Goal: Task Accomplishment & Management: Manage account settings

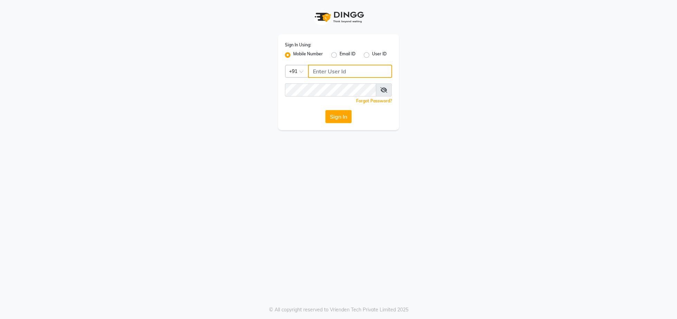
click at [329, 67] on input "Username" at bounding box center [350, 71] width 84 height 13
click at [320, 71] on input "Username" at bounding box center [350, 71] width 84 height 13
type input "8657203597"
click at [341, 111] on div "Sign In Using: Mobile Number Email ID User ID Country Code × [PHONE_NUMBER] Rem…" at bounding box center [338, 82] width 121 height 96
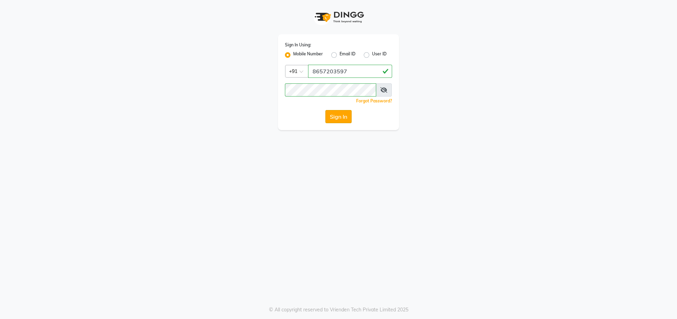
click at [341, 118] on button "Sign In" at bounding box center [338, 116] width 26 height 13
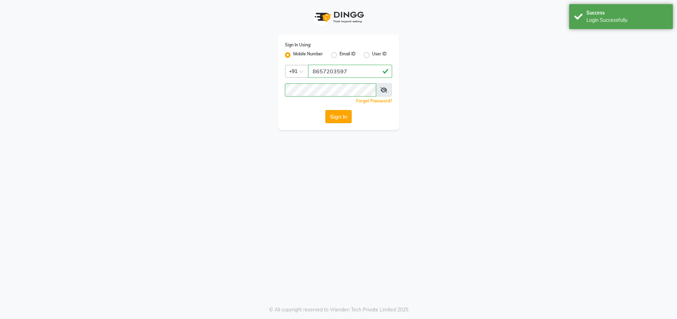
select select "4890"
select select "service"
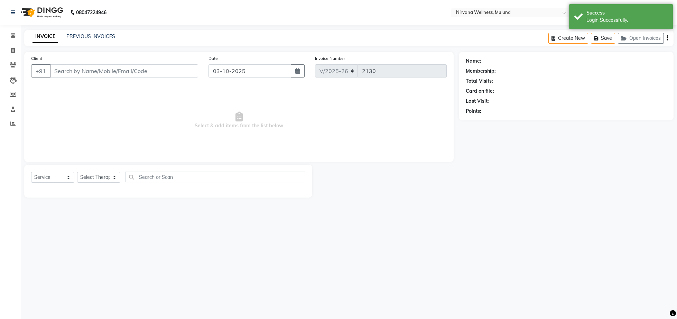
select select "en"
type input "9867255168"
type input "01-10-2025"
select select "92881"
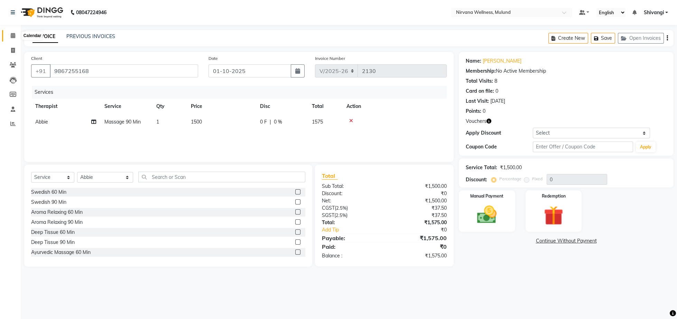
click at [10, 37] on span at bounding box center [13, 36] width 12 height 8
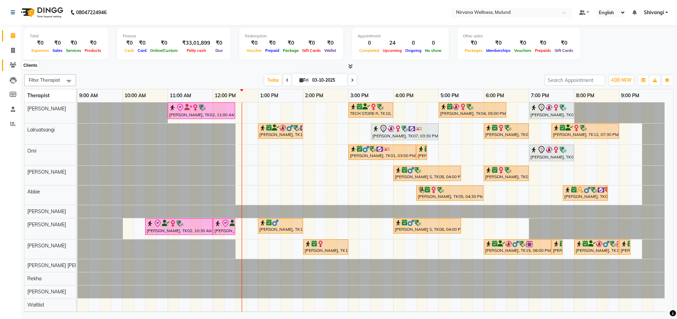
click at [16, 63] on span at bounding box center [13, 65] width 12 height 8
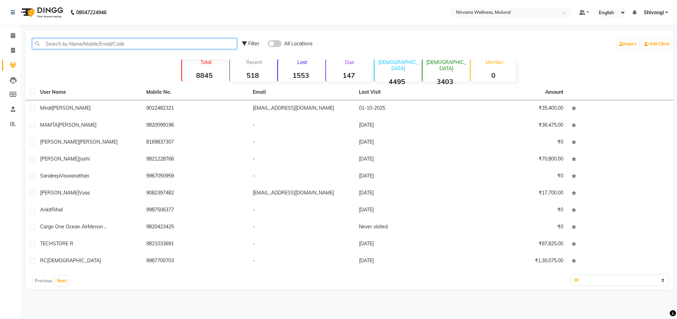
click at [65, 42] on input "text" at bounding box center [134, 43] width 205 height 11
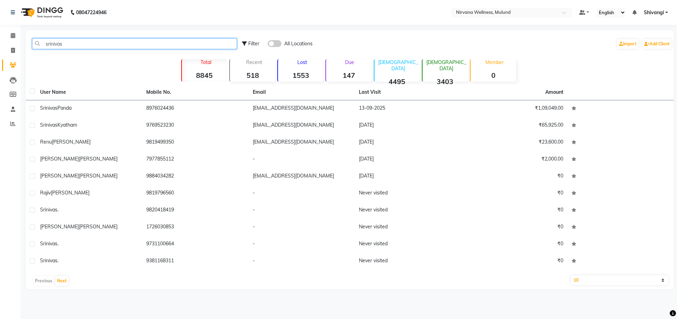
click at [86, 46] on input "srinivas" at bounding box center [134, 43] width 205 height 11
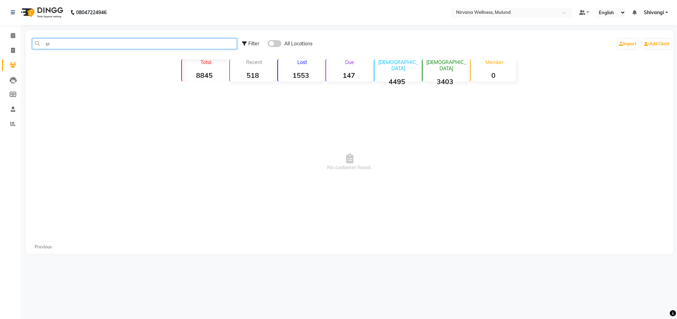
type input "s"
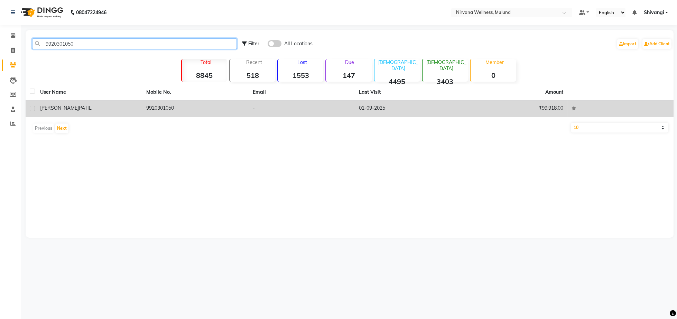
type input "9920301050"
click at [75, 114] on td "[PERSON_NAME]" at bounding box center [89, 108] width 106 height 17
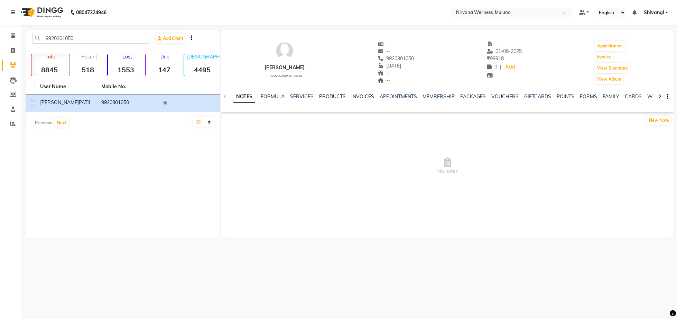
click at [329, 97] on link "PRODUCTS" at bounding box center [332, 96] width 27 height 6
click at [358, 98] on link "INVOICES" at bounding box center [351, 96] width 23 height 6
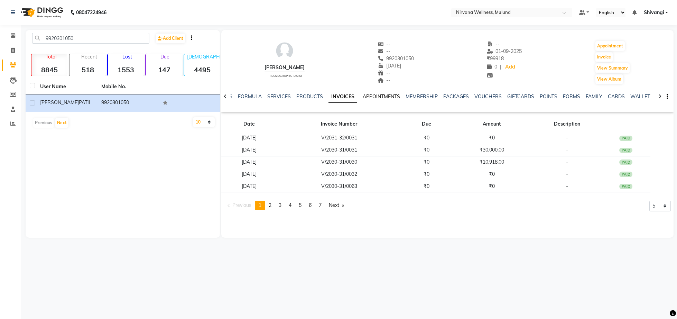
click at [379, 98] on link "APPOINTMENTS" at bounding box center [380, 96] width 37 height 6
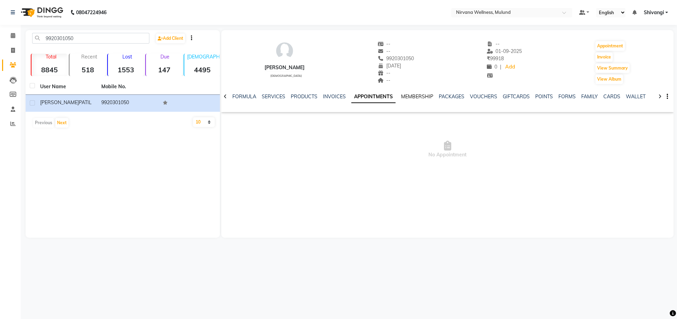
click at [405, 96] on link "MEMBERSHIP" at bounding box center [417, 96] width 32 height 6
click at [371, 95] on link "APPOINTMENTS" at bounding box center [364, 96] width 37 height 6
click at [480, 96] on link "VOUCHERS" at bounding box center [483, 96] width 27 height 6
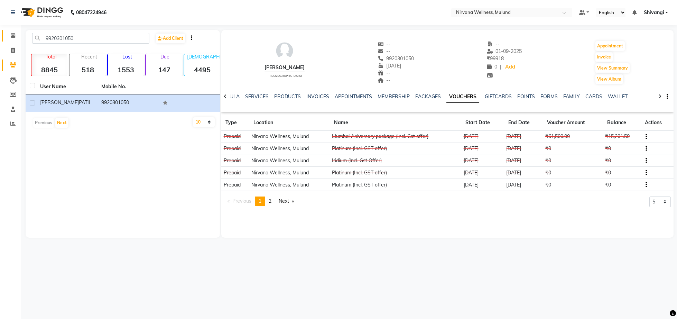
click at [15, 36] on icon at bounding box center [13, 35] width 4 height 5
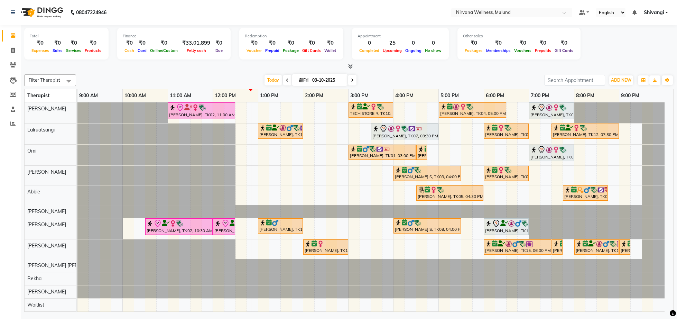
click at [286, 79] on icon at bounding box center [287, 80] width 3 height 4
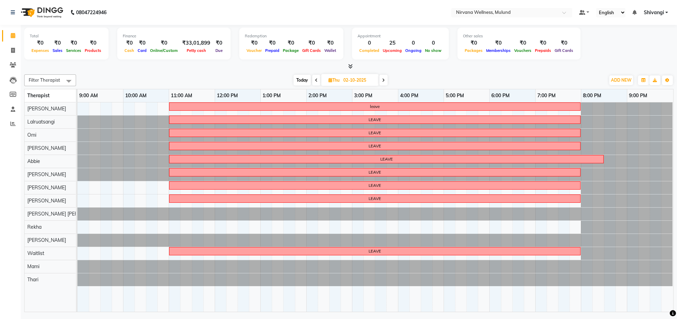
click at [317, 82] on icon at bounding box center [316, 80] width 3 height 4
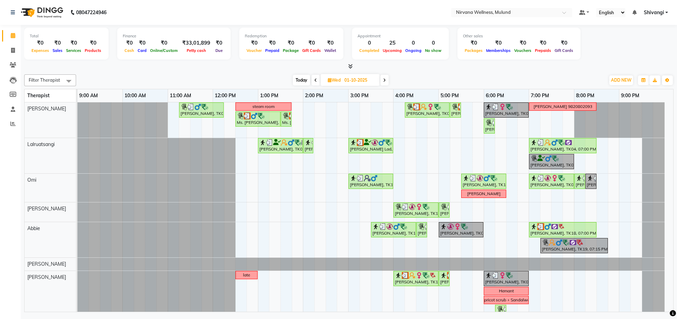
click at [381, 82] on span at bounding box center [384, 80] width 8 height 11
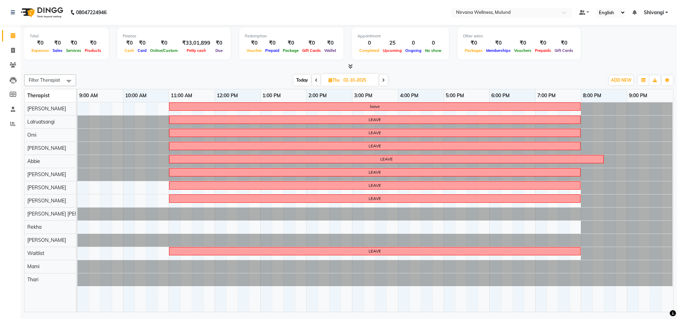
click at [382, 84] on span at bounding box center [383, 80] width 8 height 11
type input "03-10-2025"
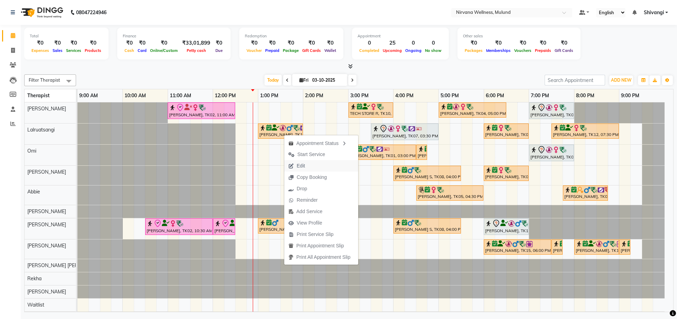
click at [293, 171] on span "Edit" at bounding box center [296, 165] width 25 height 11
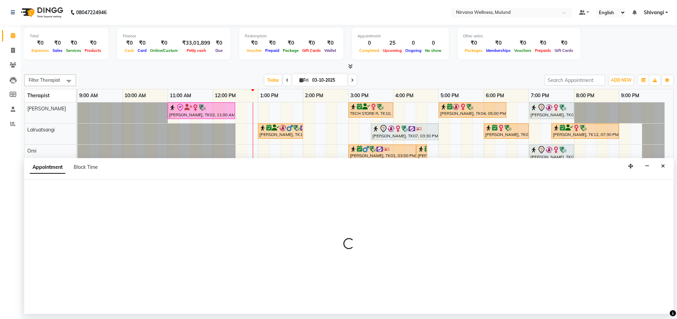
select select "confirm booking"
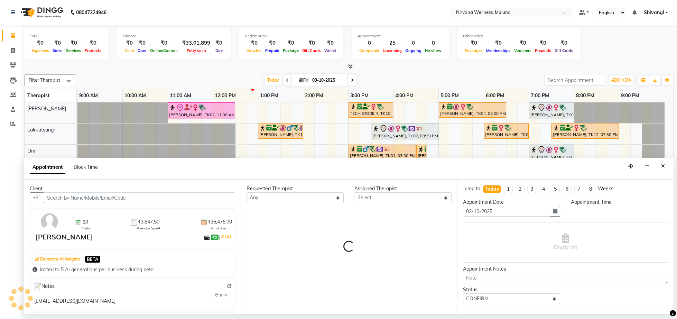
select select "48510"
select select "2150"
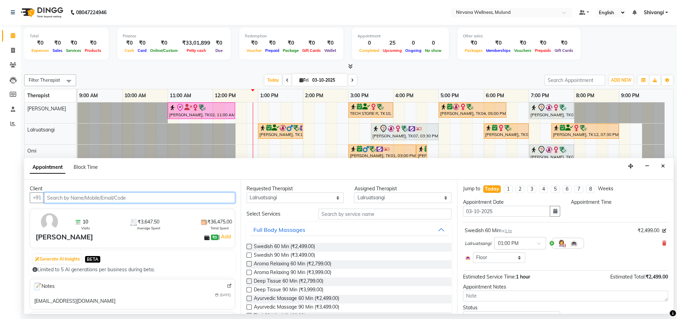
select select "780"
click at [662, 244] on icon at bounding box center [664, 242] width 4 height 5
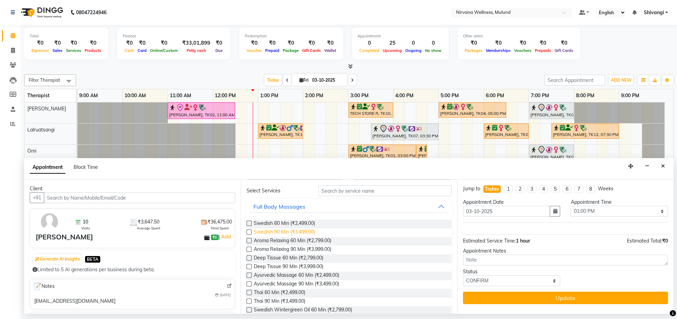
scroll to position [36, 0]
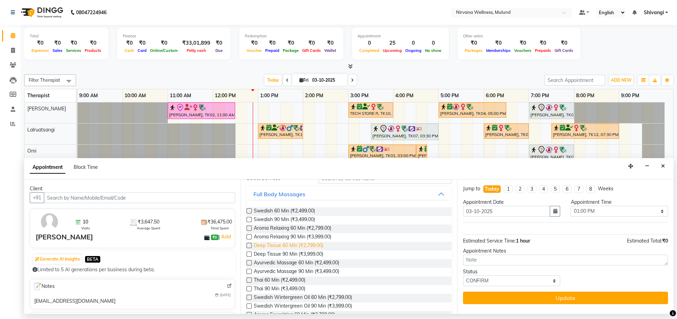
click at [305, 247] on span "Deep Tissue 60 Min (₹2,799.00)" at bounding box center [288, 246] width 69 height 9
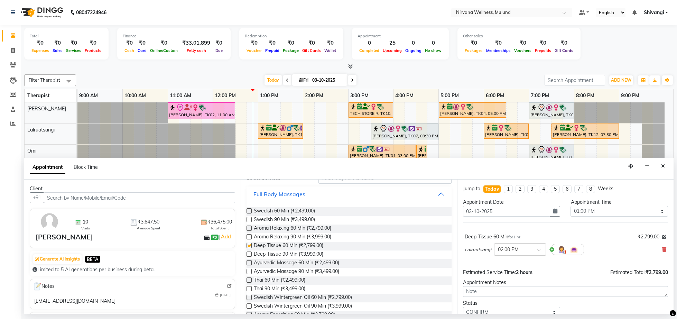
checkbox input "false"
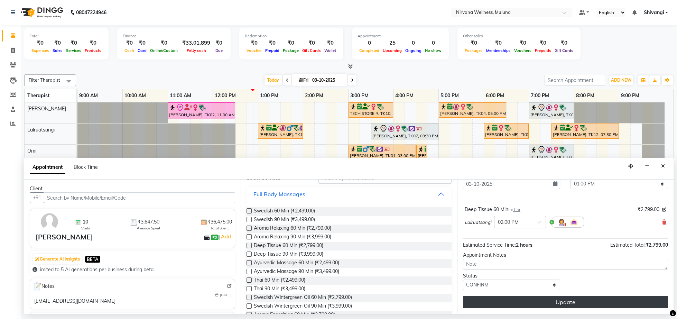
click at [550, 300] on button "Update" at bounding box center [565, 301] width 205 height 12
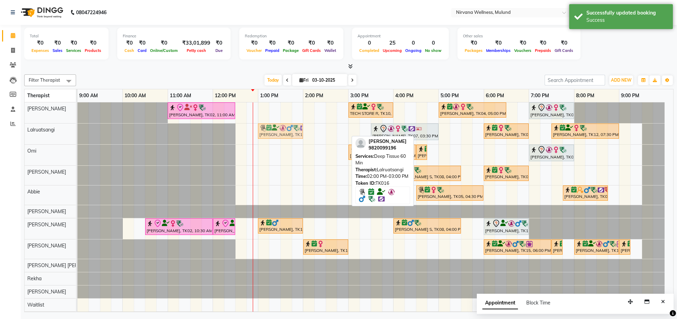
drag, startPoint x: 320, startPoint y: 136, endPoint x: 276, endPoint y: 140, distance: 43.7
click at [276, 140] on div "[PERSON_NAME], TK02, 11:00 AM-12:30 PM, Balinese Massage 90 Min TECH STORE R, T…" at bounding box center [374, 219] width 595 height 235
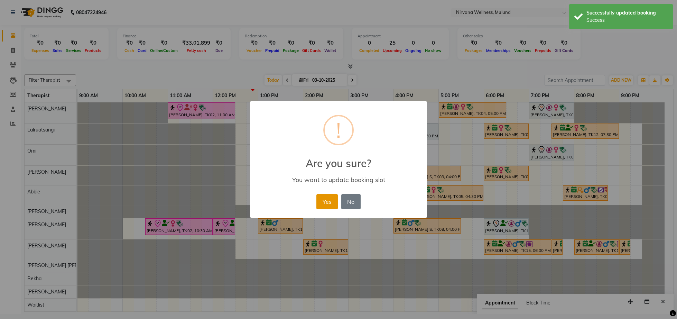
click at [329, 195] on button "Yes" at bounding box center [326, 201] width 21 height 15
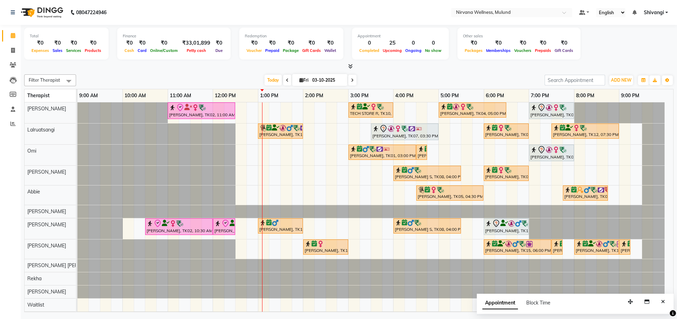
click at [279, 133] on div "[PERSON_NAME], TK16, 01:00 PM-02:00 PM, Deep Tissue 60 Min" at bounding box center [280, 130] width 44 height 13
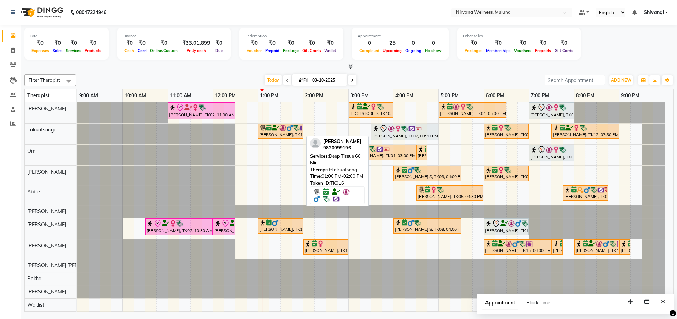
click at [258, 130] on link "[PERSON_NAME], TK16, 01:00 PM-02:00 PM, Deep Tissue 60 Min" at bounding box center [280, 130] width 45 height 15
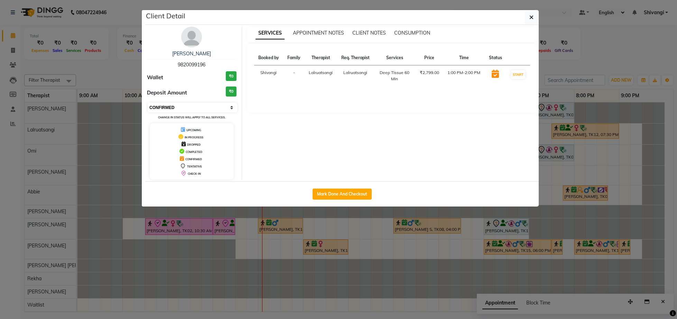
click at [188, 110] on select "Select IN SERVICE CONFIRMED TENTATIVE CHECK IN MARK DONE DROPPED UPCOMING" at bounding box center [192, 108] width 89 height 10
select select "8"
click option "CHECK IN" at bounding box center [0, 0] width 0 height 0
click at [133, 76] on ngb-modal-window "Client Detail [PERSON_NAME] 9820099196 Wallet ₹0 Deposit Amount ₹0 Select IN SE…" at bounding box center [338, 159] width 677 height 319
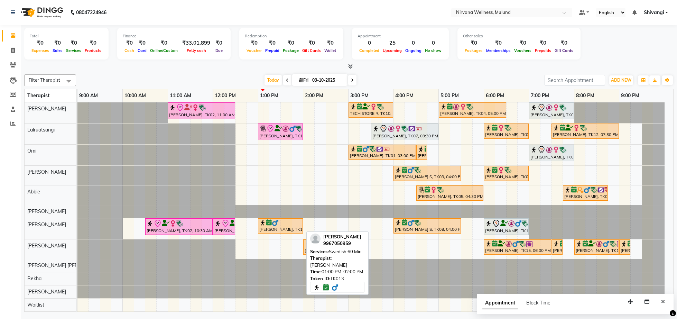
click at [268, 231] on div "[PERSON_NAME], TK13, 01:00 PM-02:00 PM, Swedish 60 Min" at bounding box center [280, 225] width 44 height 13
select select "6"
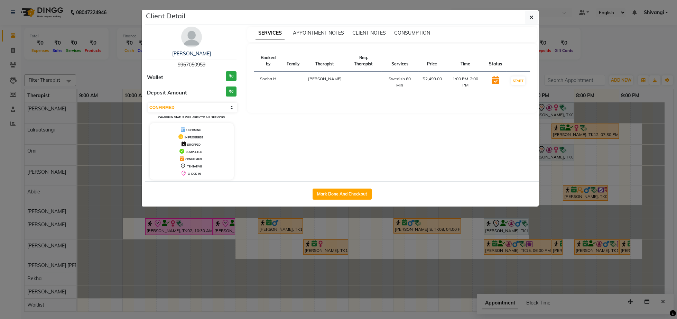
click at [191, 43] on img at bounding box center [191, 37] width 21 height 21
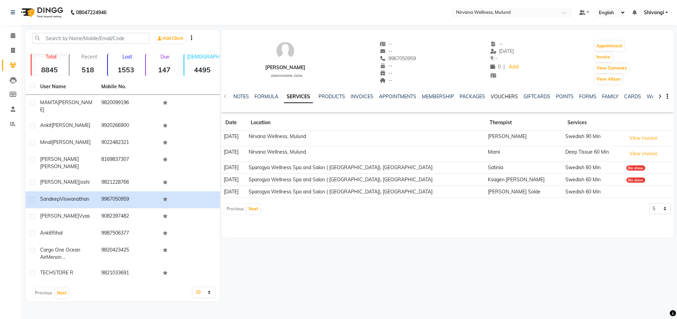
click at [508, 96] on link "VOUCHERS" at bounding box center [503, 96] width 27 height 6
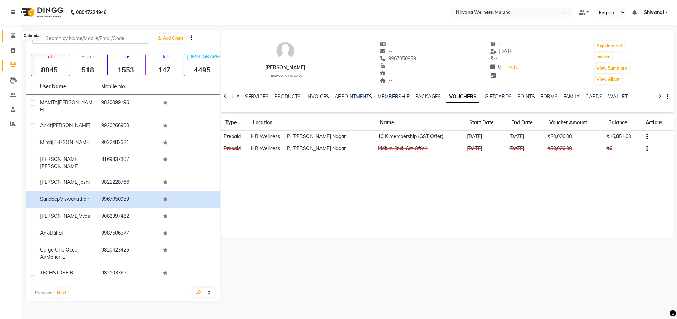
click at [10, 34] on span at bounding box center [13, 36] width 12 height 8
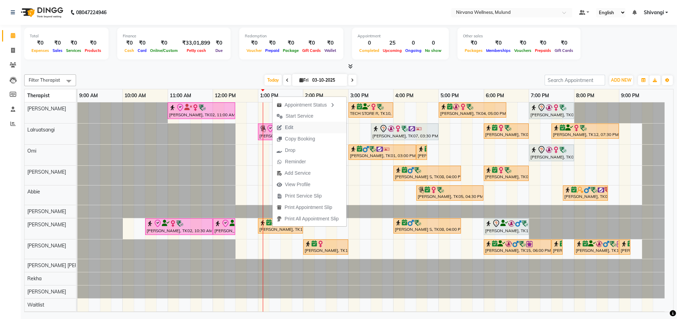
click at [291, 124] on span "Edit" at bounding box center [289, 127] width 8 height 7
select select "confirm booking"
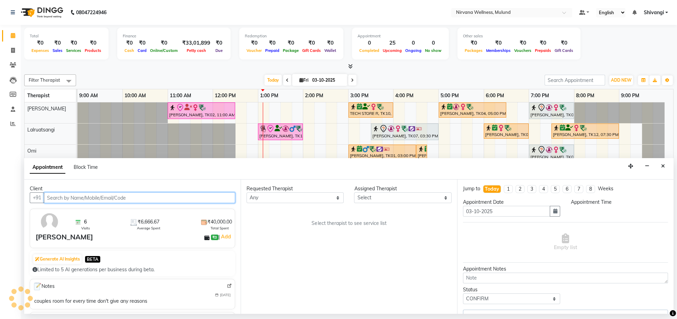
select select "780"
select select "2150"
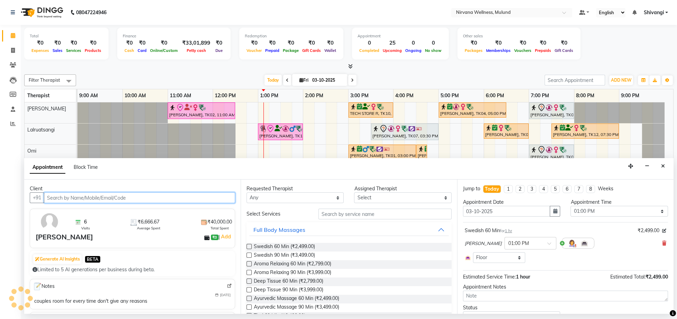
select select "29684"
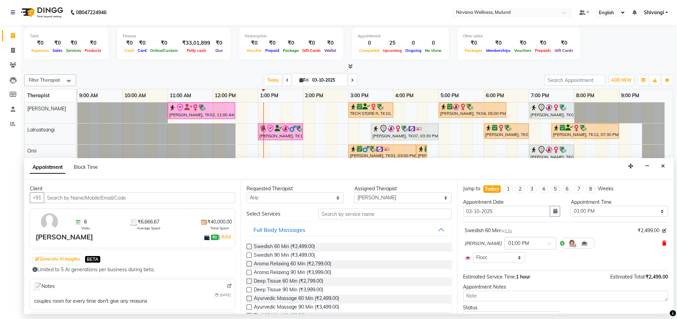
click at [662, 242] on icon at bounding box center [664, 242] width 4 height 5
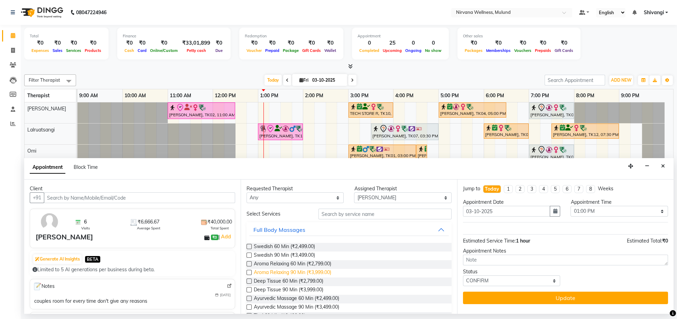
scroll to position [36, 0]
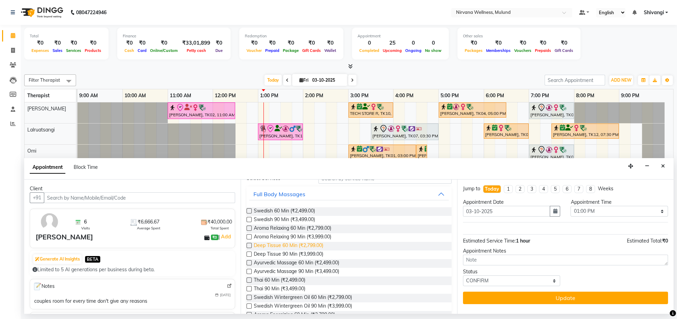
click at [277, 247] on span "Deep Tissue 60 Min (₹2,799.00)" at bounding box center [288, 246] width 69 height 9
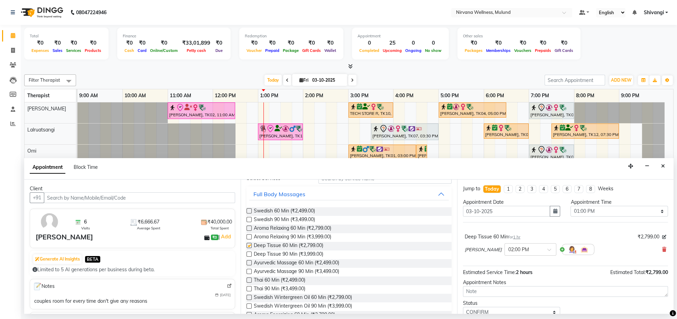
checkbox input "false"
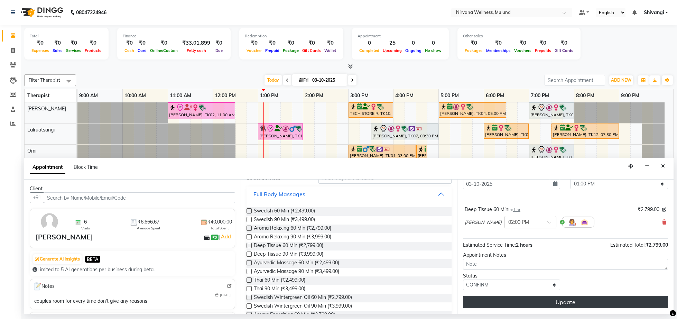
click at [573, 300] on button "Update" at bounding box center [565, 301] width 205 height 12
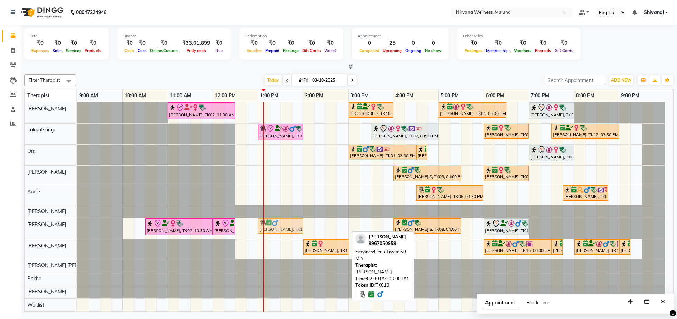
drag, startPoint x: 334, startPoint y: 226, endPoint x: 290, endPoint y: 240, distance: 45.6
click at [290, 240] on div "[PERSON_NAME], TK02, 11:00 AM-12:30 PM, Balinese Massage 90 Min TECH STORE R, T…" at bounding box center [374, 219] width 595 height 235
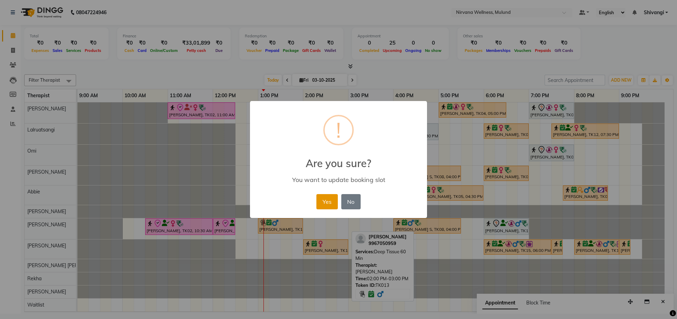
click at [332, 205] on button "Yes" at bounding box center [326, 201] width 21 height 15
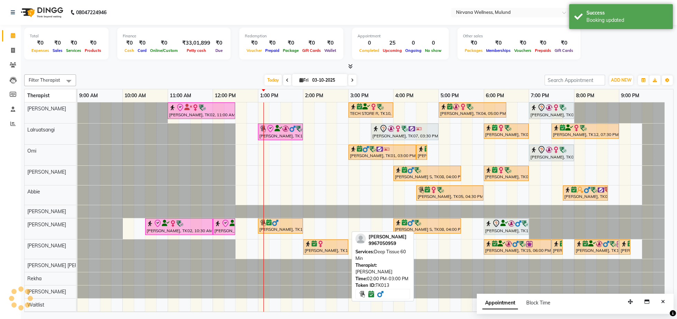
click at [275, 227] on div "[PERSON_NAME], TK13, 01:00 PM-02:00 PM, Deep Tissue 60 Min" at bounding box center [280, 225] width 44 height 13
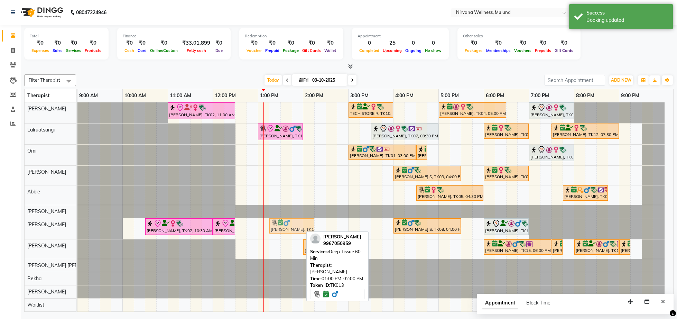
drag, startPoint x: 277, startPoint y: 230, endPoint x: 288, endPoint y: 230, distance: 11.4
click at [77, 230] on div "[PERSON_NAME], TK02, 10:30 AM-12:00 PM, Deep Tissue 90 Min [PERSON_NAME], TK02,…" at bounding box center [77, 228] width 0 height 21
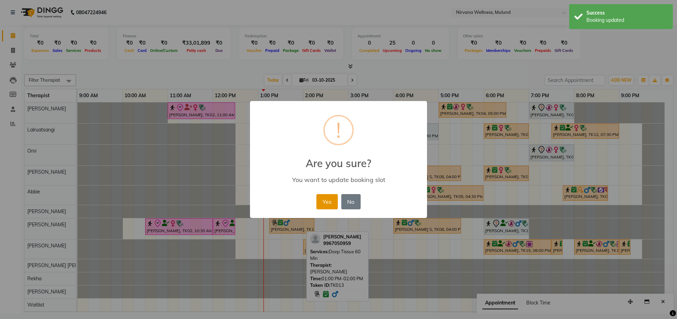
click at [328, 208] on button "Yes" at bounding box center [326, 201] width 21 height 15
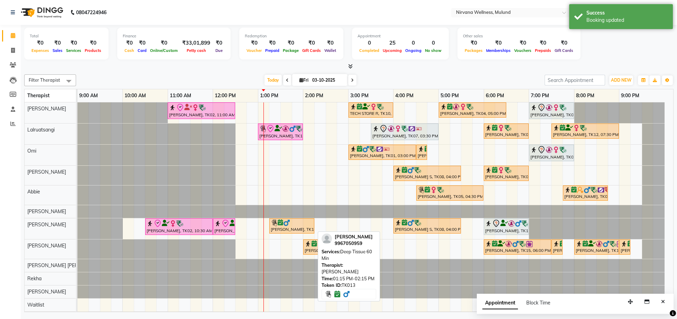
click at [291, 229] on div "[PERSON_NAME], TK13, 01:15 PM-02:15 PM, Deep Tissue 60 Min" at bounding box center [292, 225] width 44 height 13
click at [289, 224] on img at bounding box center [286, 222] width 7 height 7
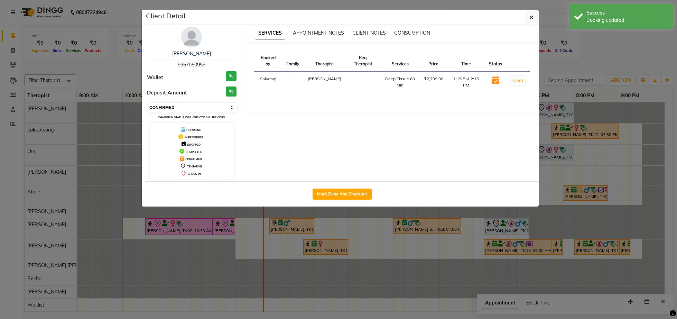
click at [148, 103] on select "Select IN SERVICE CONFIRMED TENTATIVE CHECK IN MARK DONE DROPPED UPCOMING" at bounding box center [192, 108] width 89 height 10
select select "8"
click option "CHECK IN" at bounding box center [0, 0] width 0 height 0
click at [89, 71] on ngb-modal-window "Client Detail [PERSON_NAME] 9967050959 Wallet ₹0 Deposit Amount ₹0 Select IN SE…" at bounding box center [338, 159] width 677 height 319
